Goal: Information Seeking & Learning: Learn about a topic

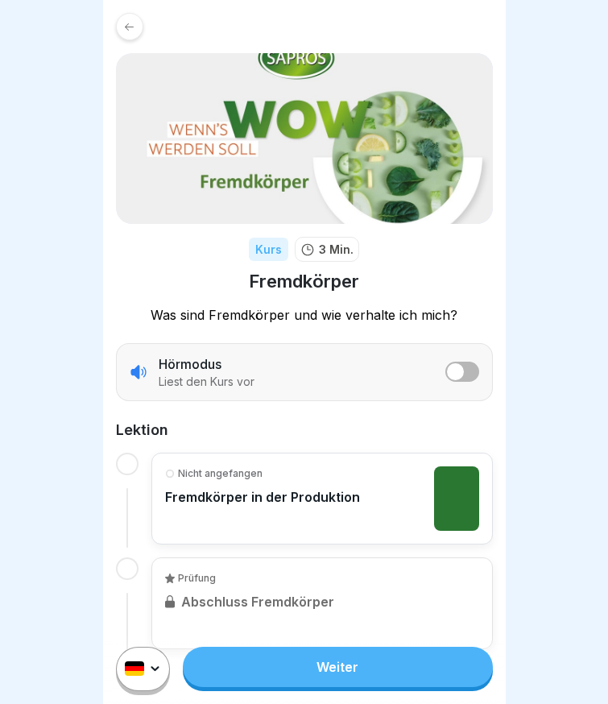
click at [273, 671] on link "Weiter" at bounding box center [337, 666] width 309 height 40
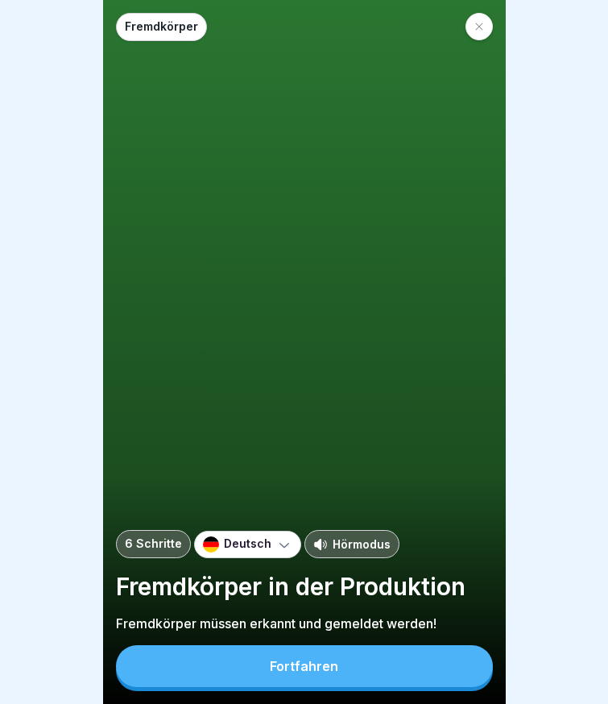
scroll to position [12, 0]
click at [275, 658] on button "Fortfahren" at bounding box center [304, 666] width 377 height 42
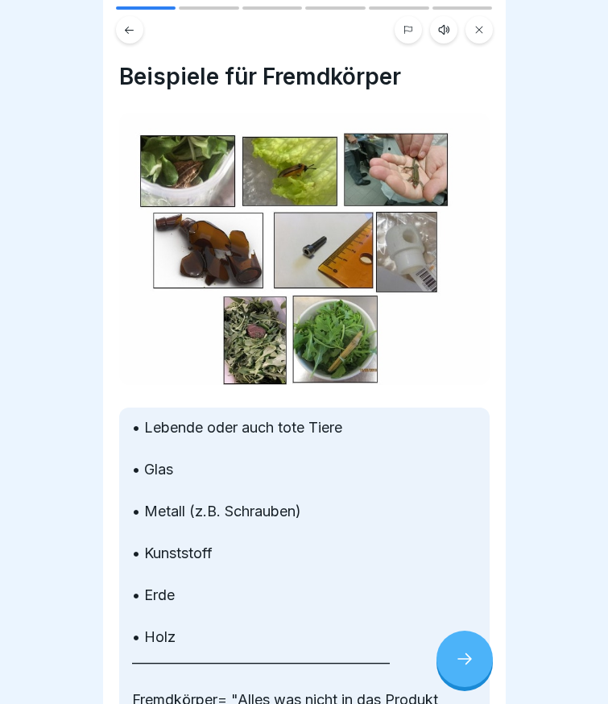
click at [467, 648] on div at bounding box center [464, 658] width 56 height 56
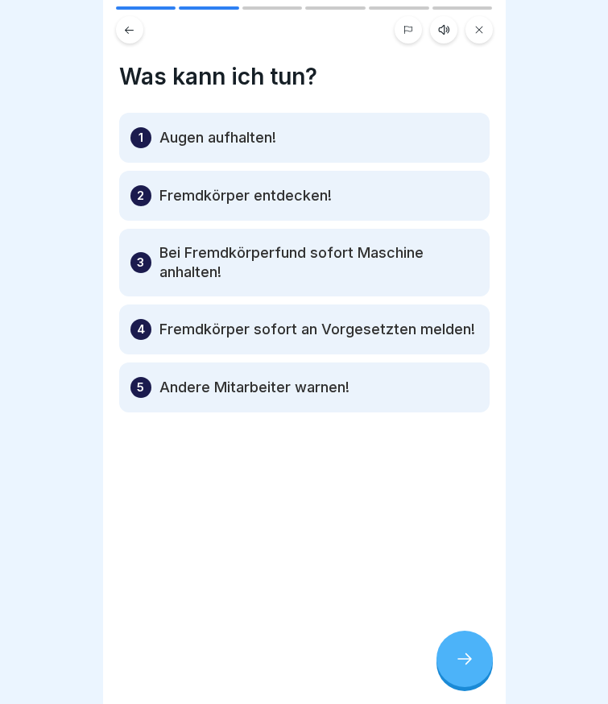
click at [467, 648] on div at bounding box center [464, 658] width 56 height 56
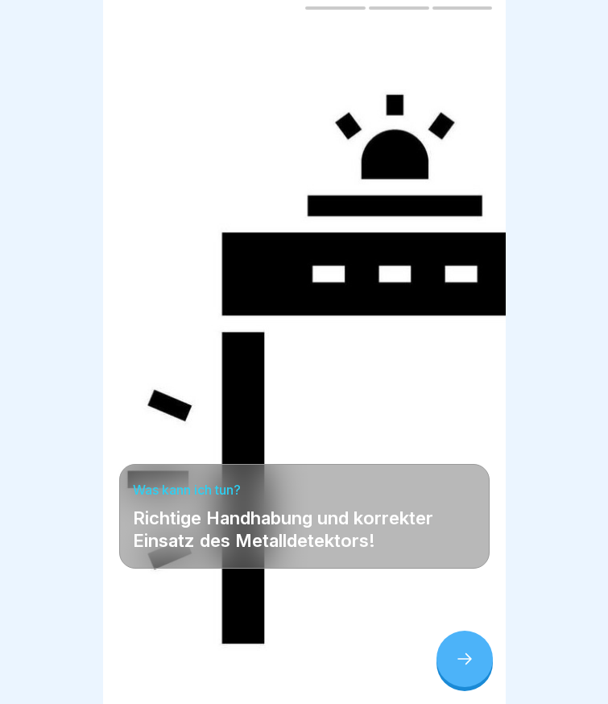
click at [467, 648] on div at bounding box center [464, 658] width 56 height 56
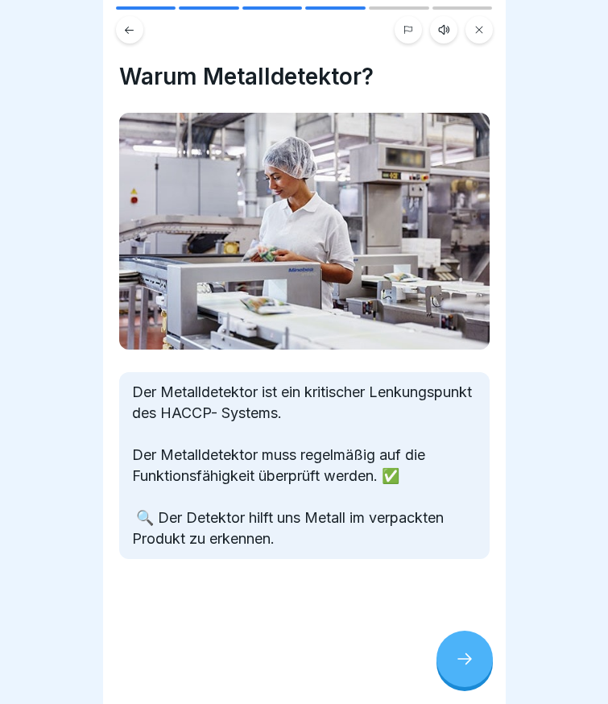
click at [467, 648] on div at bounding box center [464, 658] width 56 height 56
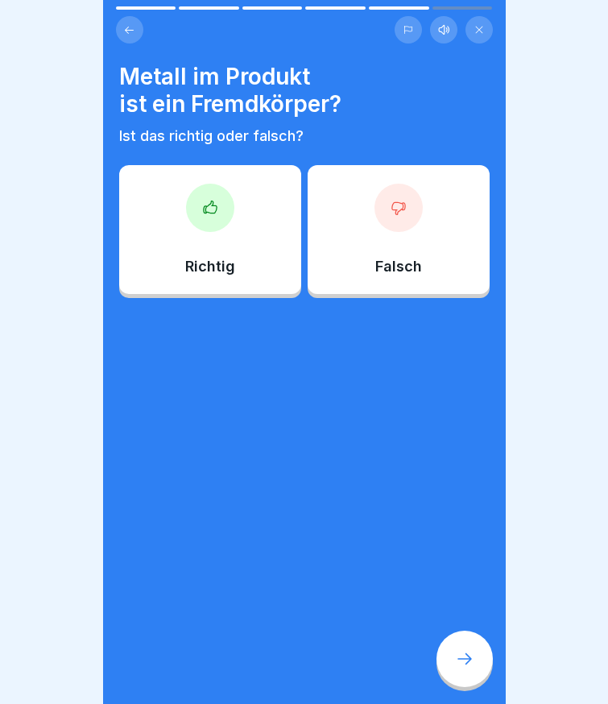
click at [221, 215] on div "Richtig" at bounding box center [210, 229] width 182 height 129
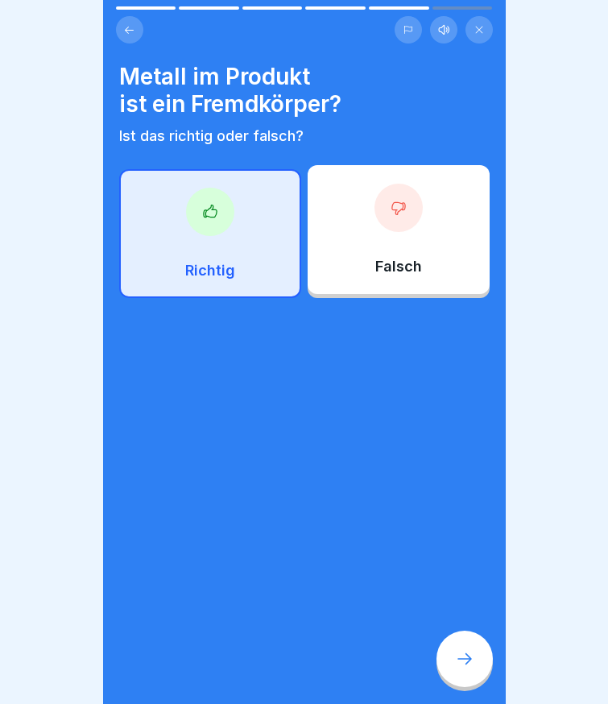
click at [468, 654] on icon at bounding box center [464, 658] width 19 height 19
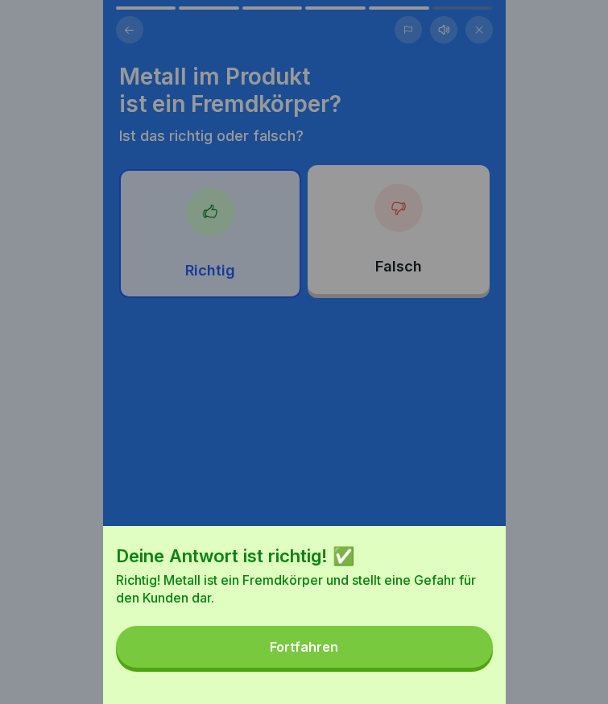
click at [440, 651] on button "Fortfahren" at bounding box center [304, 646] width 377 height 42
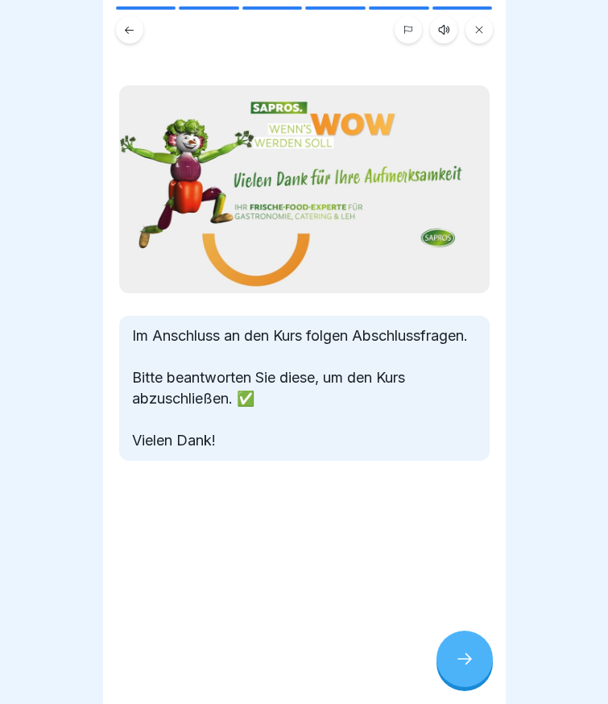
click at [453, 652] on div at bounding box center [464, 658] width 56 height 56
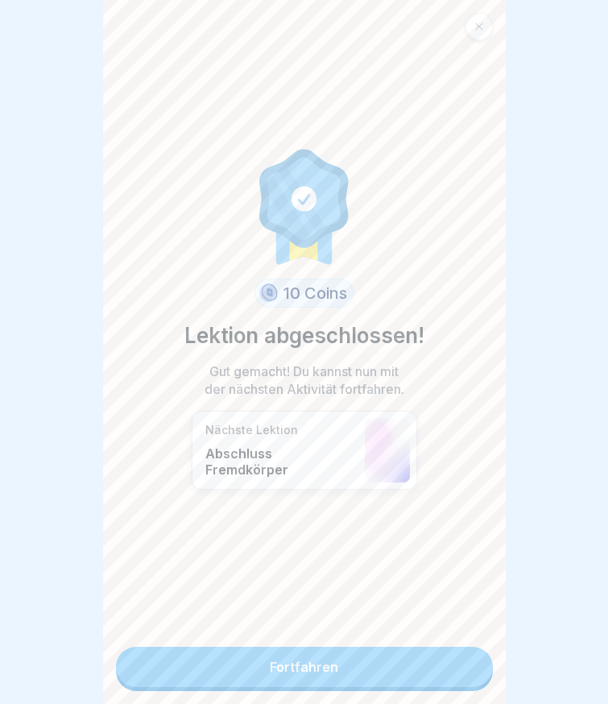
click at [403, 653] on link "Fortfahren" at bounding box center [304, 666] width 377 height 40
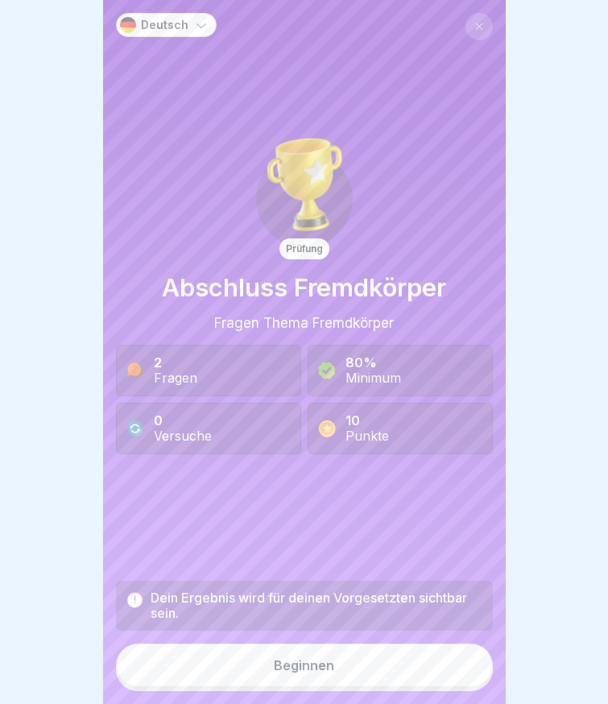
scroll to position [12, 0]
click at [303, 654] on button "Beginnen" at bounding box center [304, 664] width 377 height 43
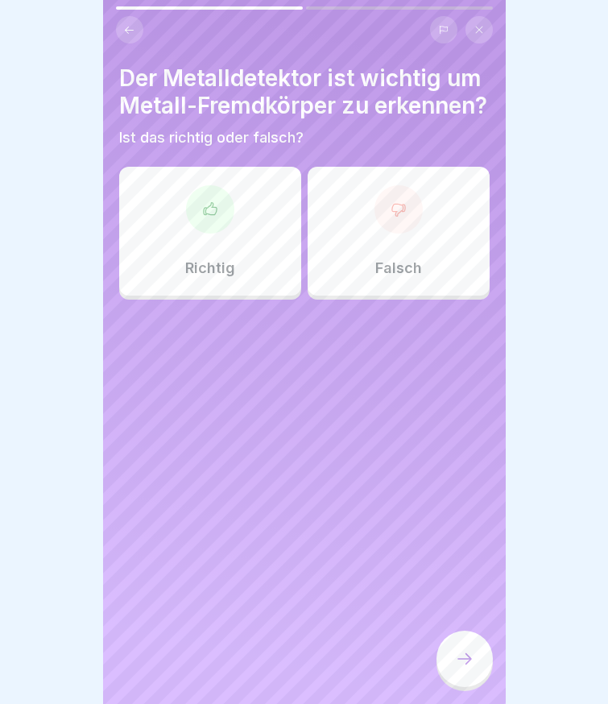
click at [213, 262] on div "Richtig" at bounding box center [210, 231] width 182 height 129
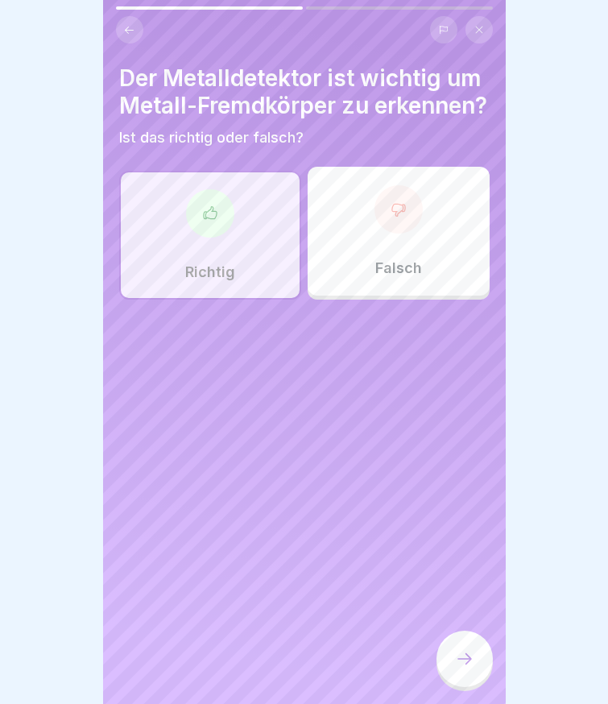
click at [473, 661] on icon at bounding box center [464, 658] width 19 height 19
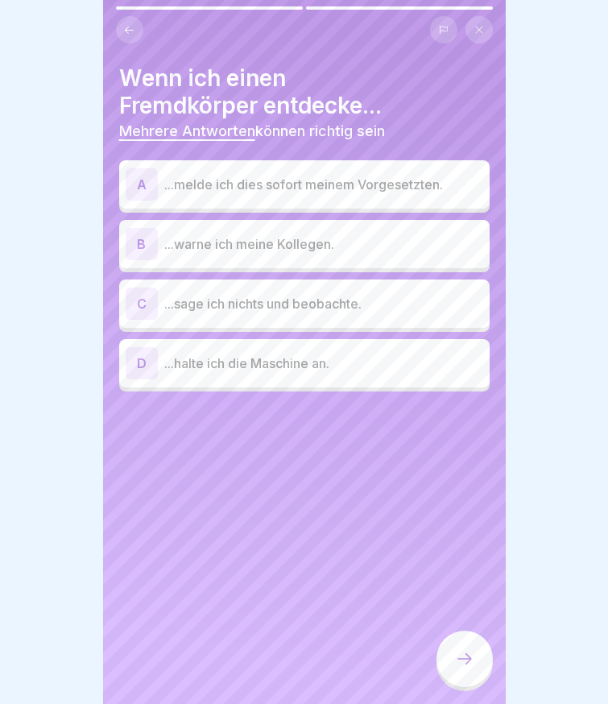
click at [236, 175] on p "...melde ich dies sofort meinem Vorgesetzten." at bounding box center [323, 184] width 319 height 19
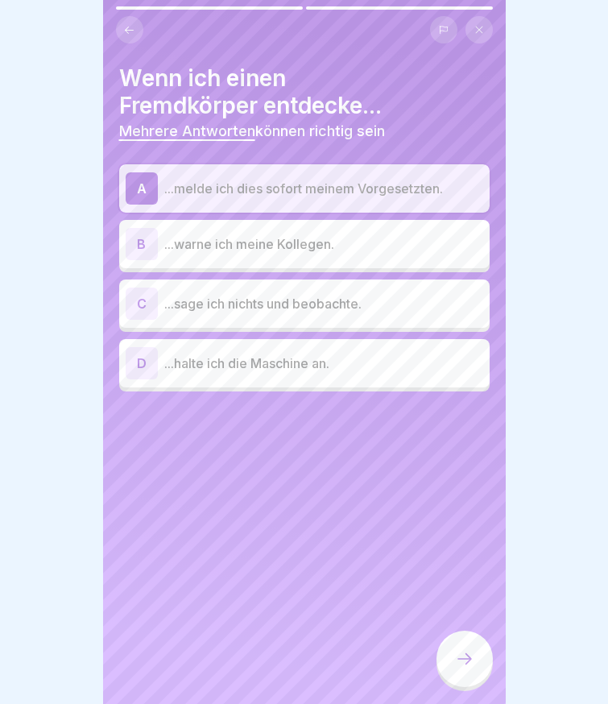
click at [237, 234] on p "...warne ich meine Kollegen." at bounding box center [323, 243] width 319 height 19
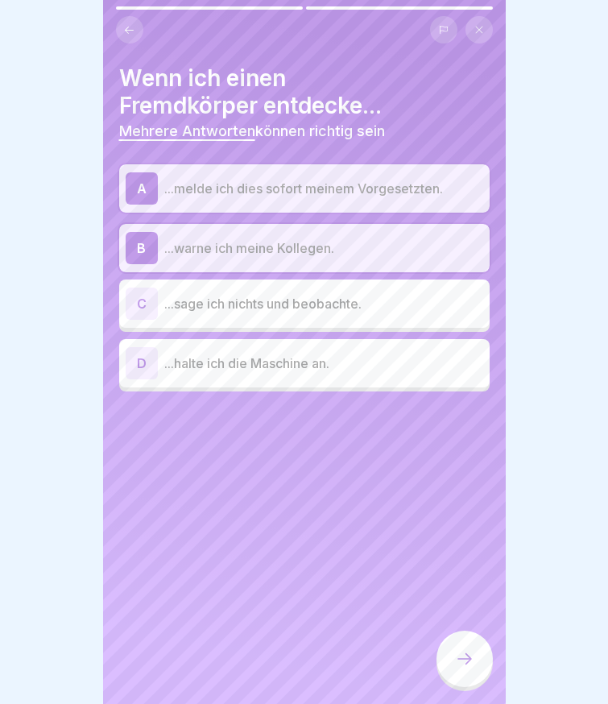
click at [243, 358] on p "...halte ich die Maschine an." at bounding box center [323, 362] width 319 height 19
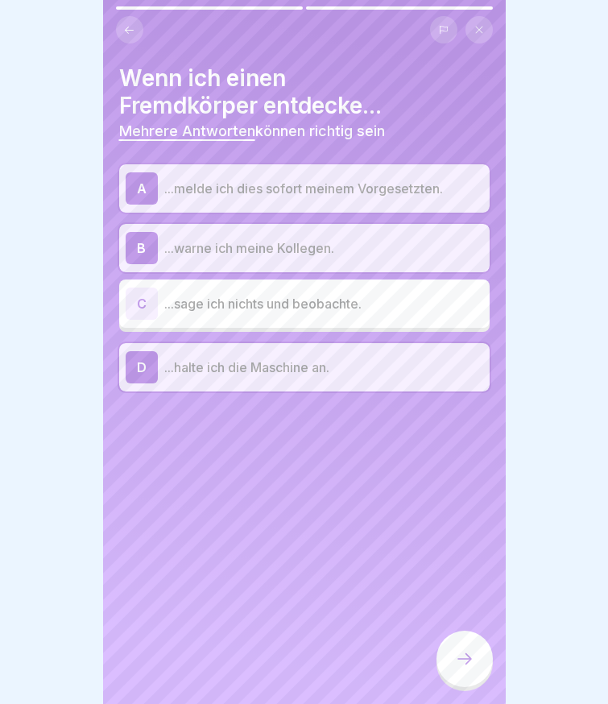
click at [456, 657] on icon at bounding box center [464, 658] width 19 height 19
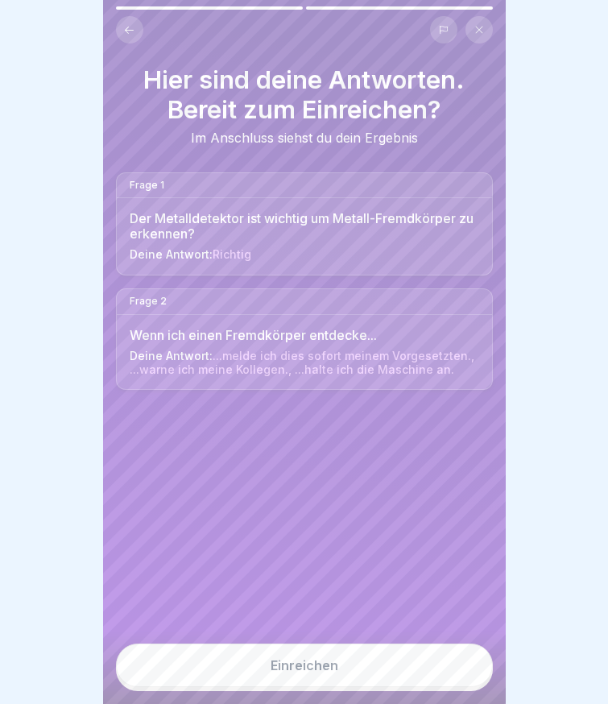
click at [406, 660] on button "Einreichen" at bounding box center [304, 664] width 377 height 43
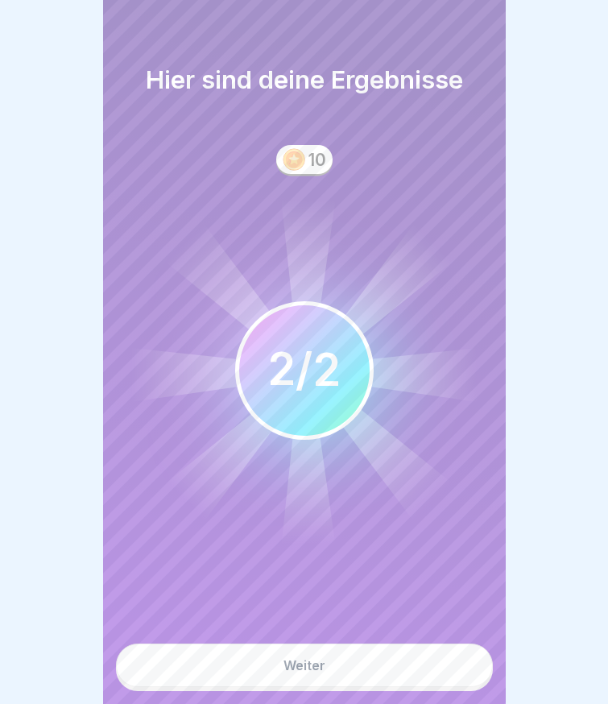
click at [313, 658] on div "Weiter" at bounding box center [304, 665] width 42 height 14
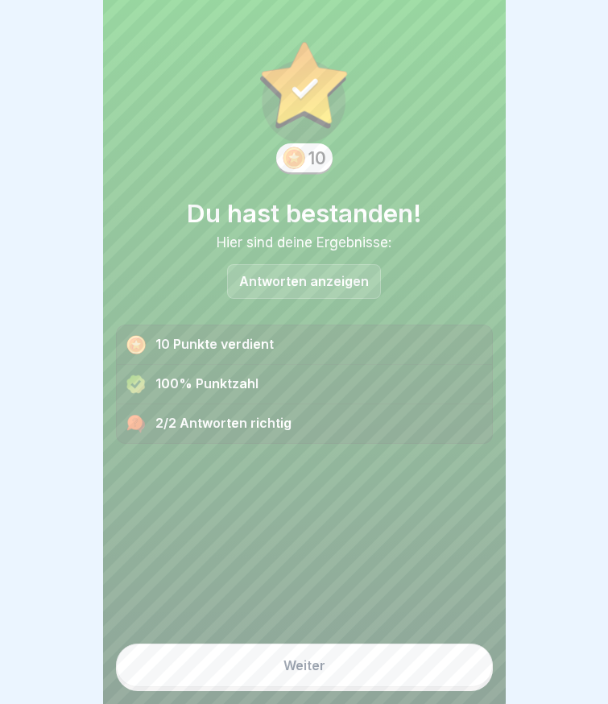
click at [257, 652] on div "Weiter" at bounding box center [304, 660] width 377 height 60
click at [262, 658] on button "Weiter" at bounding box center [304, 664] width 377 height 43
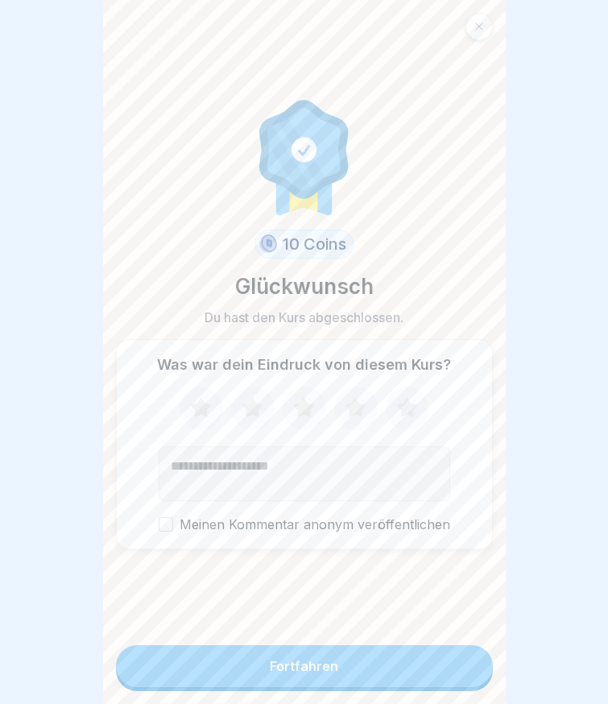
click at [287, 663] on div "Fortfahren" at bounding box center [304, 665] width 68 height 14
